Goal: Information Seeking & Learning: Learn about a topic

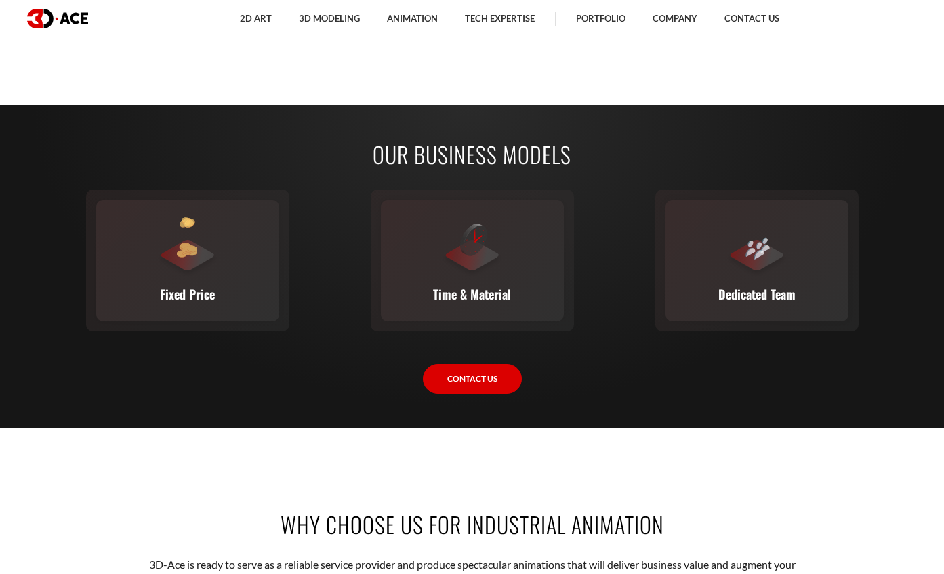
scroll to position [1907, 0]
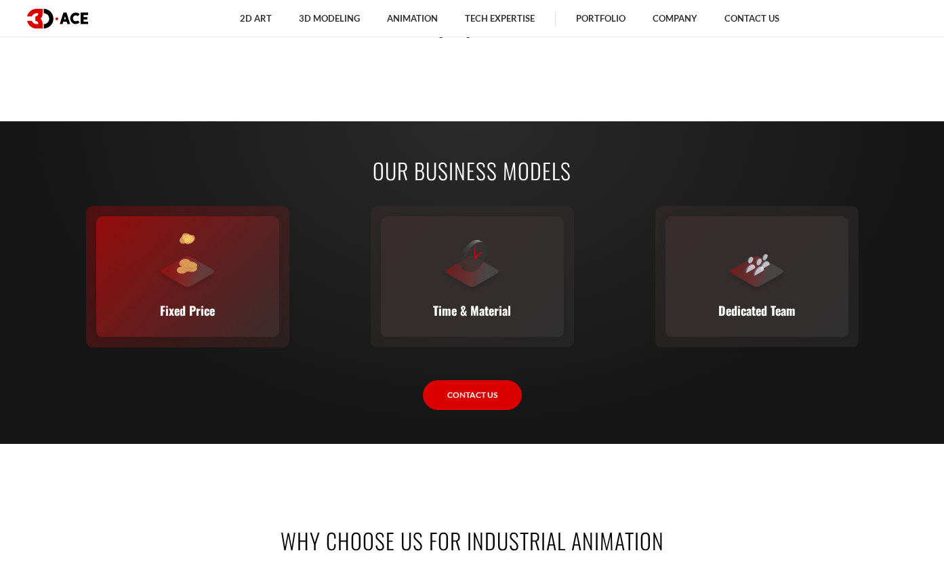
click at [192, 284] on div at bounding box center [187, 263] width 61 height 61
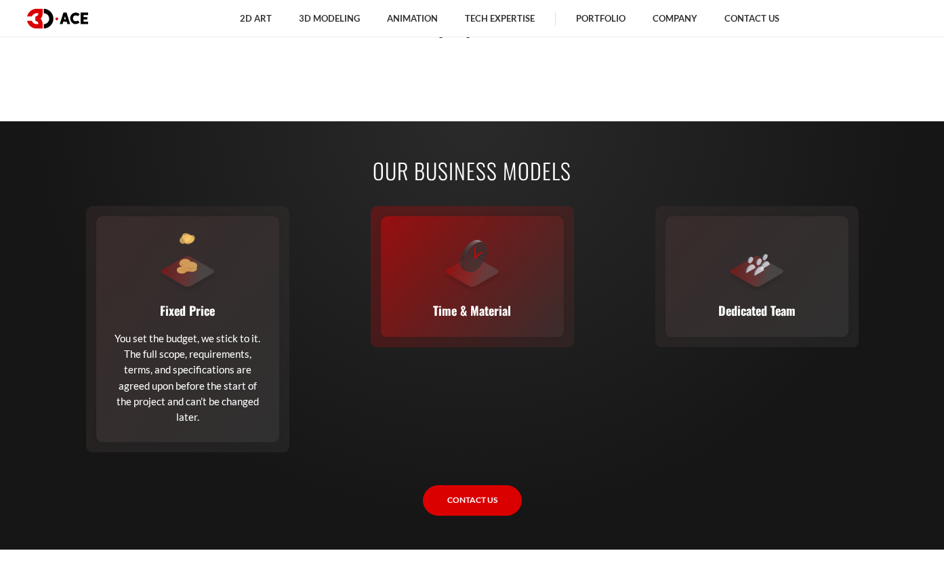
click at [463, 308] on p "Time & Material" at bounding box center [472, 310] width 78 height 19
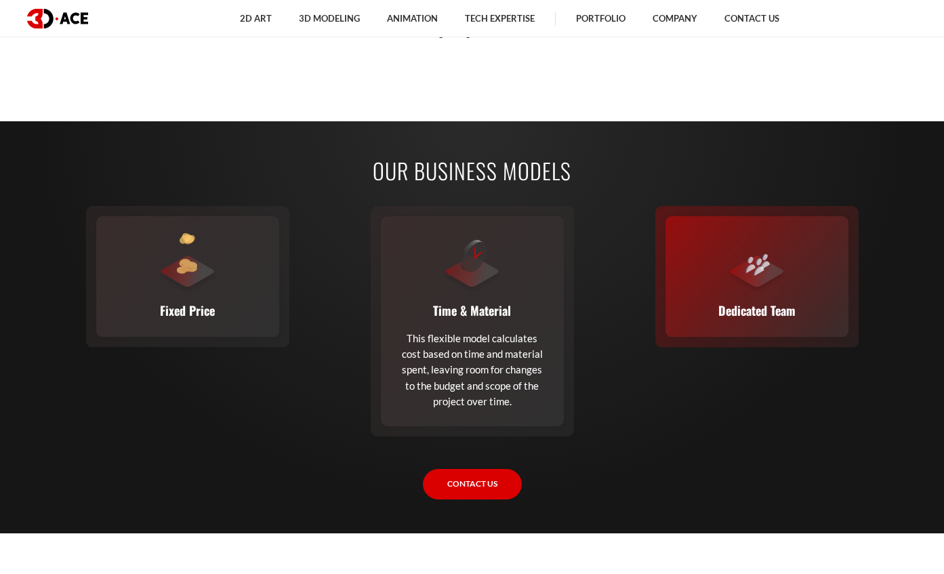
click at [747, 301] on p "Dedicated Team" at bounding box center [756, 310] width 77 height 19
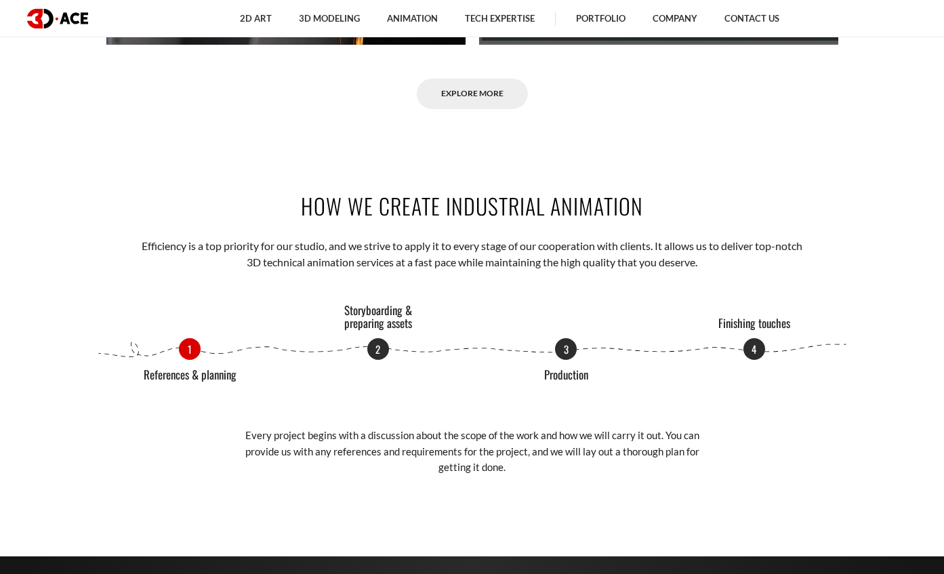
scroll to position [1475, 0]
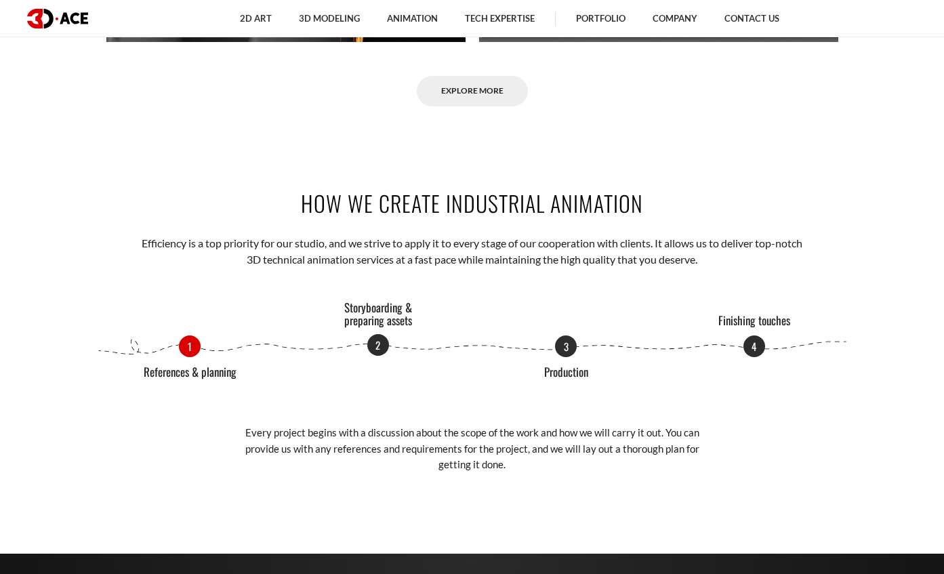
click at [385, 350] on p "2" at bounding box center [378, 345] width 22 height 22
click at [570, 347] on p "3" at bounding box center [566, 345] width 22 height 22
click at [755, 351] on p "4" at bounding box center [754, 345] width 22 height 22
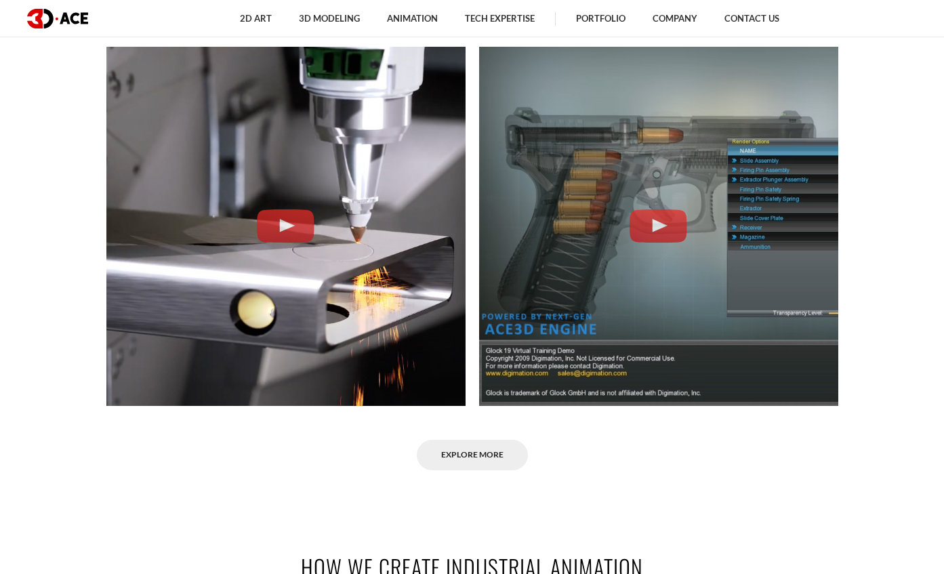
scroll to position [1116, 0]
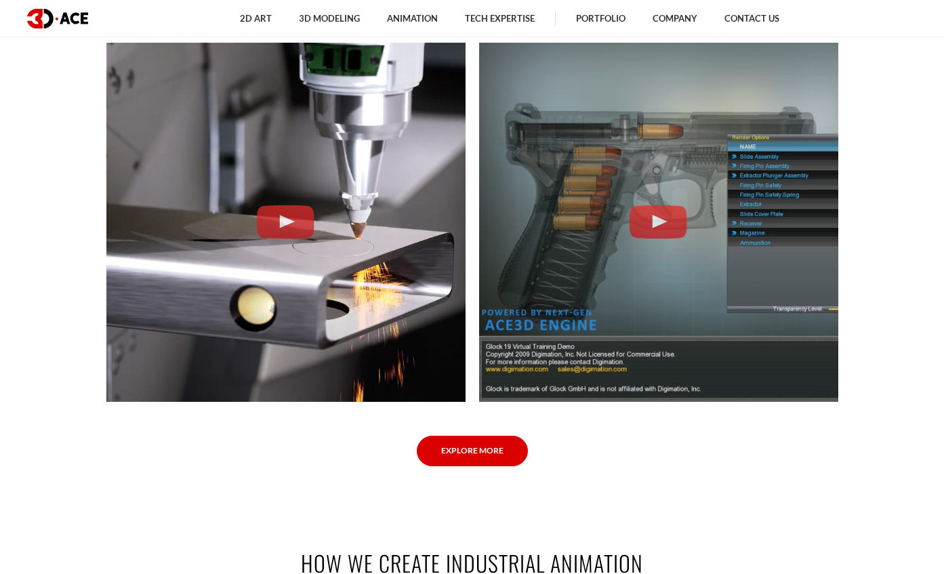
click at [494, 452] on link "Explore More" at bounding box center [472, 451] width 111 height 30
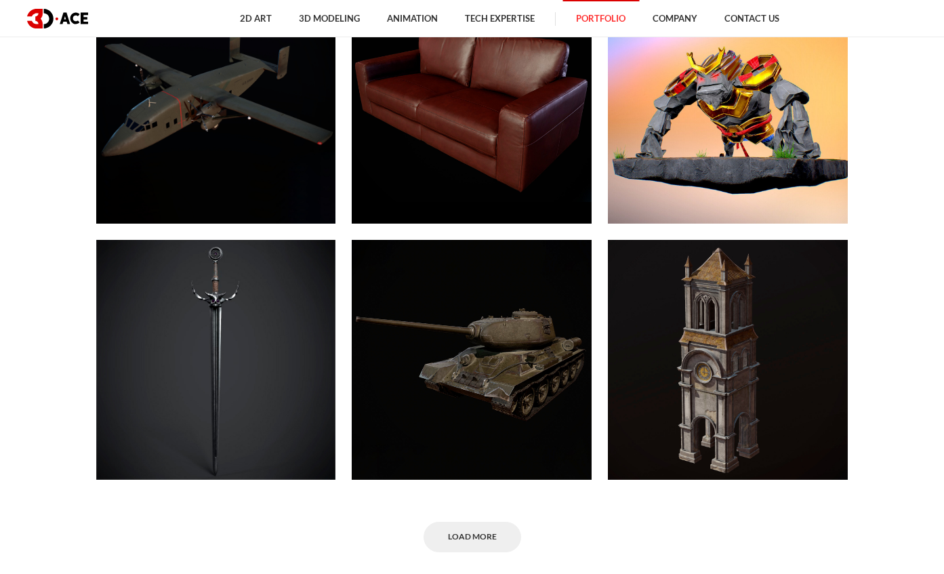
scroll to position [8767, 0]
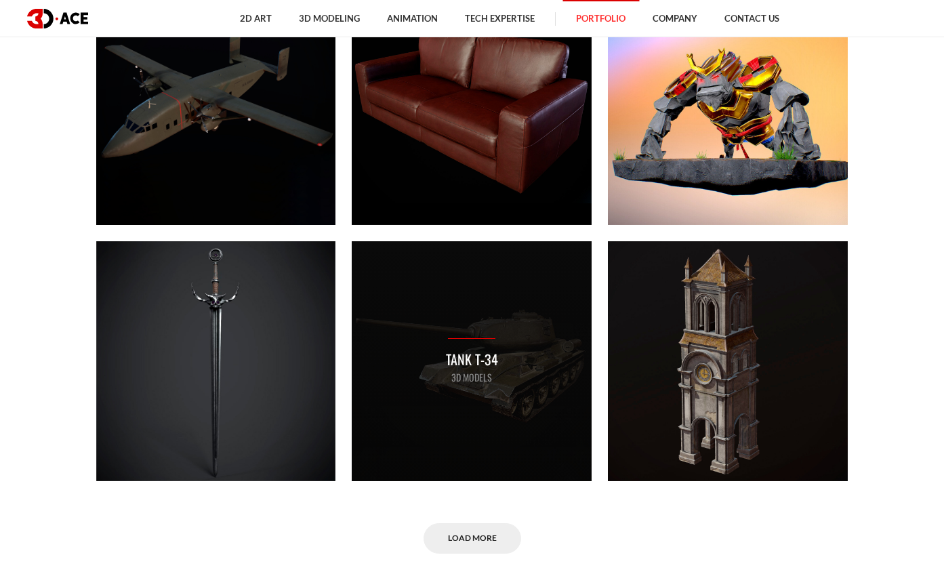
click at [503, 352] on div "Tank T-34 3D MODELS" at bounding box center [472, 361] width 240 height 240
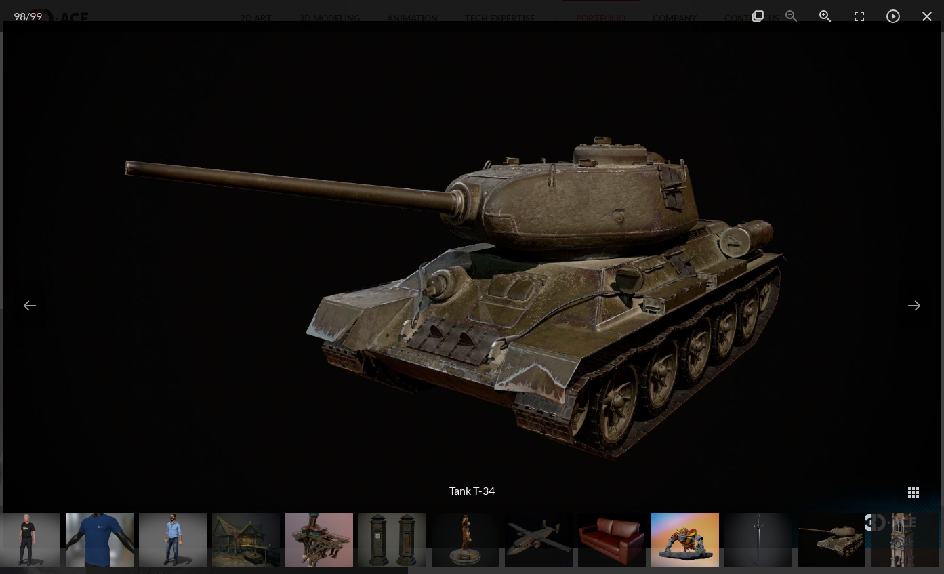
scroll to position [9160, 0]
